Goal: Navigation & Orientation: Find specific page/section

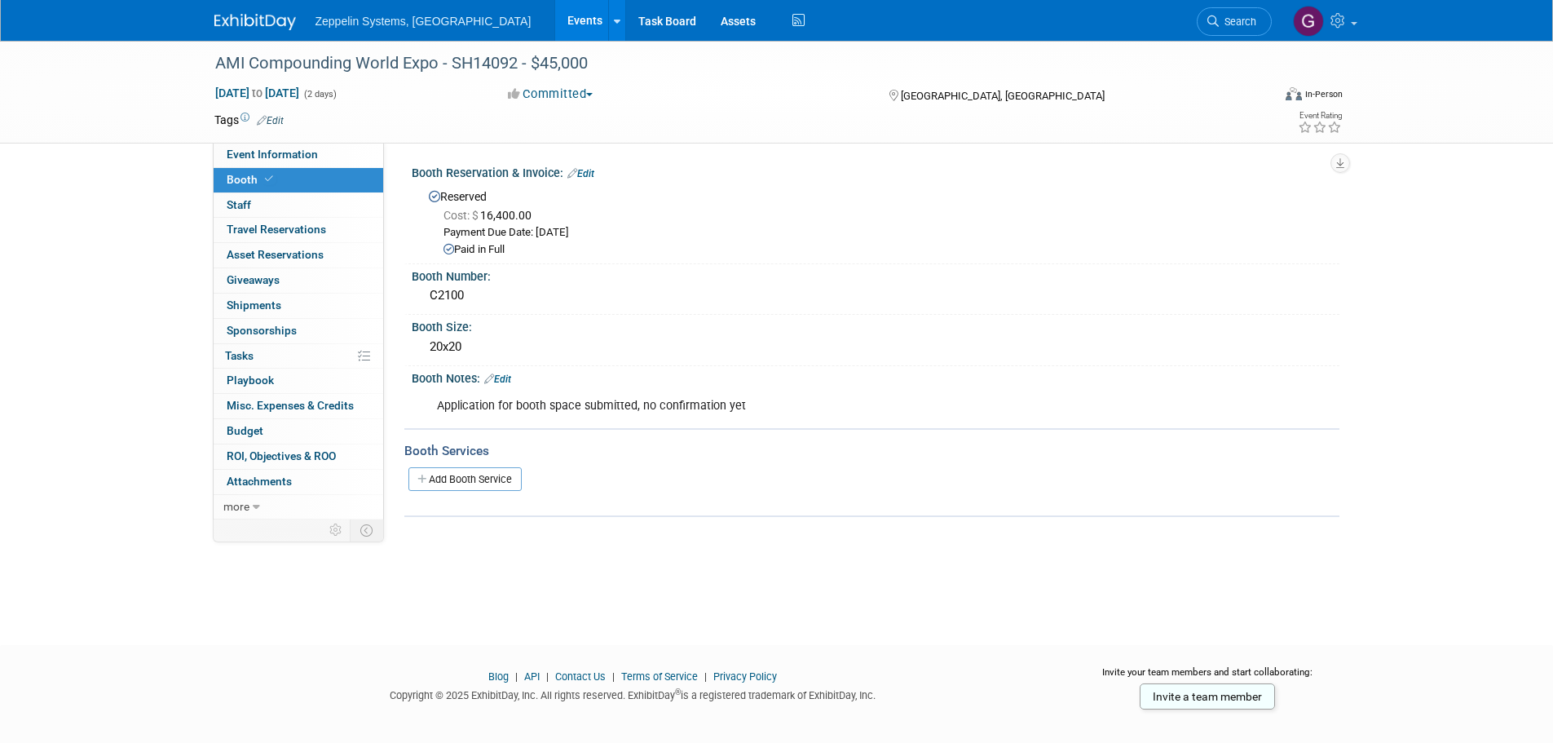
click at [555, 24] on link "Events" at bounding box center [585, 20] width 60 height 41
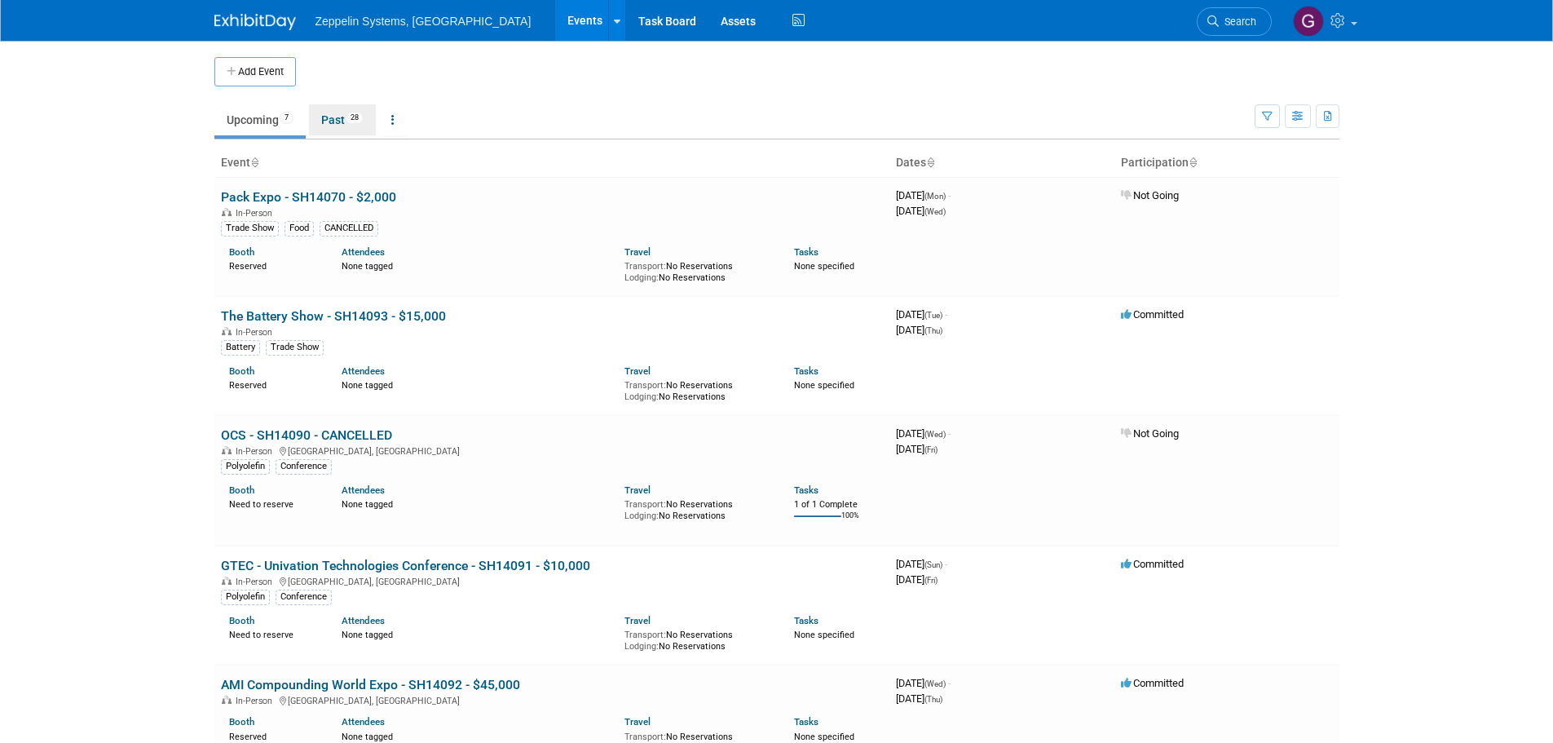
click at [341, 118] on link "Past 28" at bounding box center [342, 119] width 67 height 31
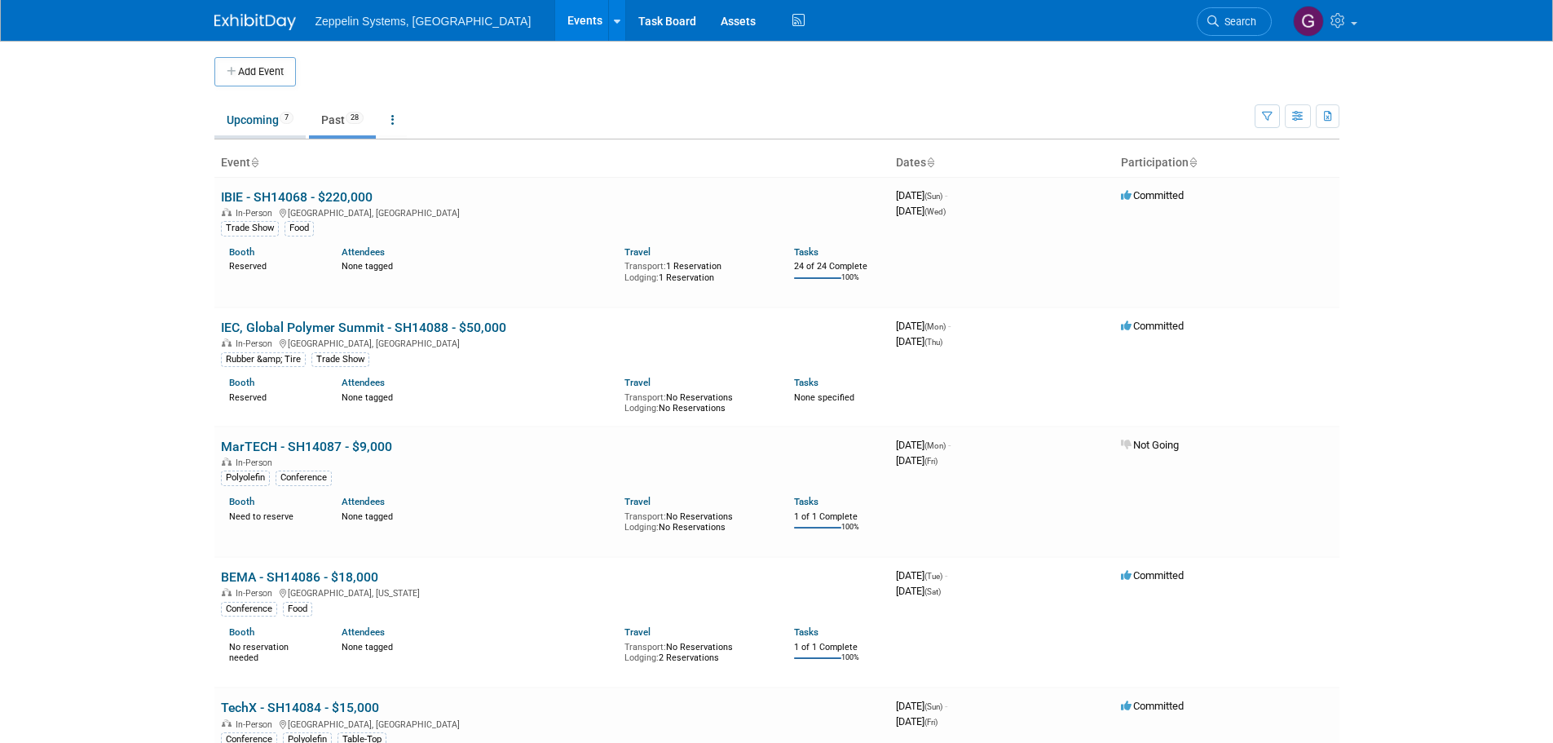
click at [258, 126] on link "Upcoming 7" at bounding box center [259, 119] width 91 height 31
